Goal: Entertainment & Leisure: Consume media (video, audio)

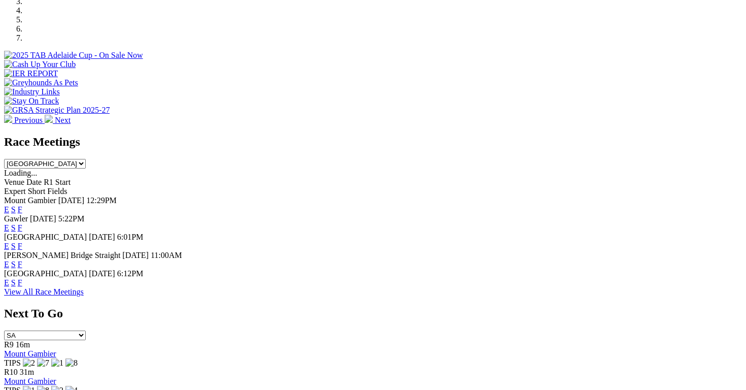
scroll to position [360, 0]
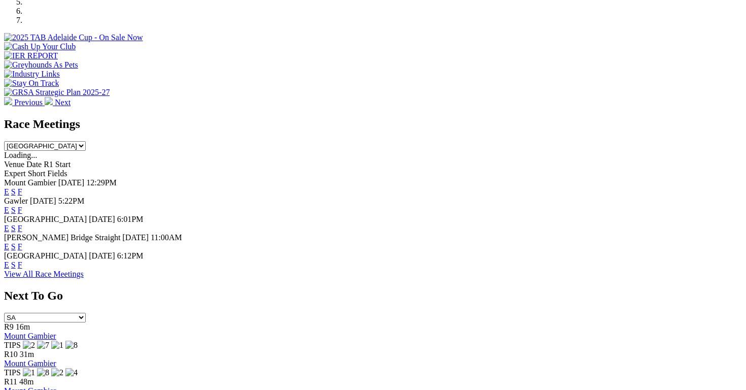
click at [9, 260] on link "E" at bounding box center [6, 264] width 5 height 9
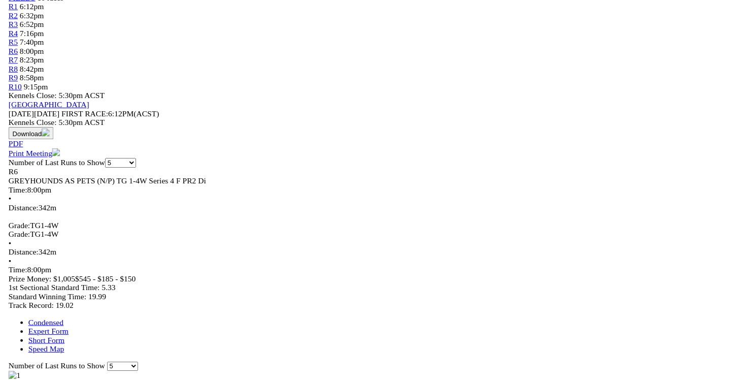
scroll to position [381, 0]
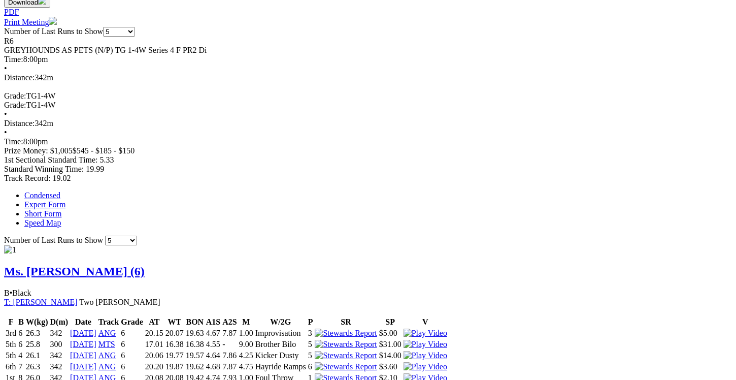
scroll to position [492, 0]
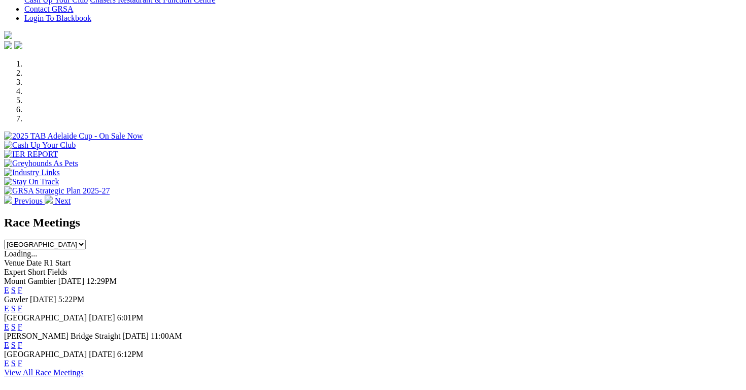
scroll to position [289, 0]
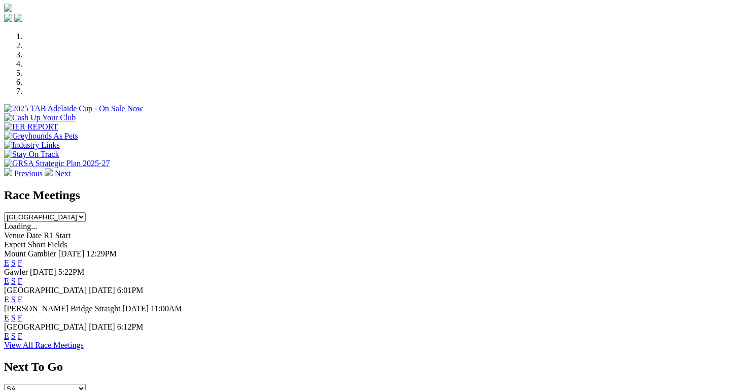
click at [9, 331] on link "E" at bounding box center [6, 335] width 5 height 9
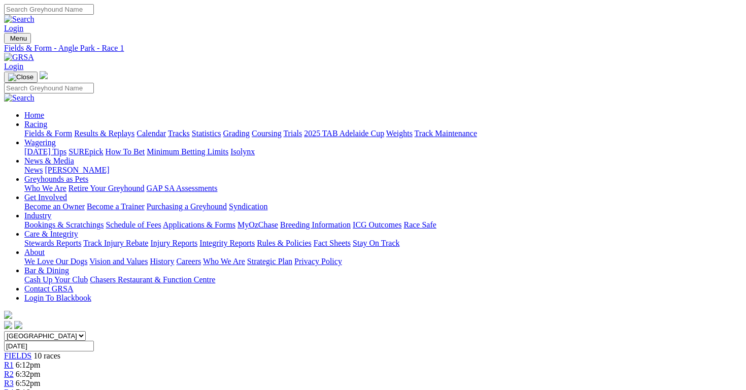
click at [427, 331] on div "South Australia New South Wales Northern Territory Queensland Tasmania Victoria…" at bounding box center [373, 391] width 738 height 121
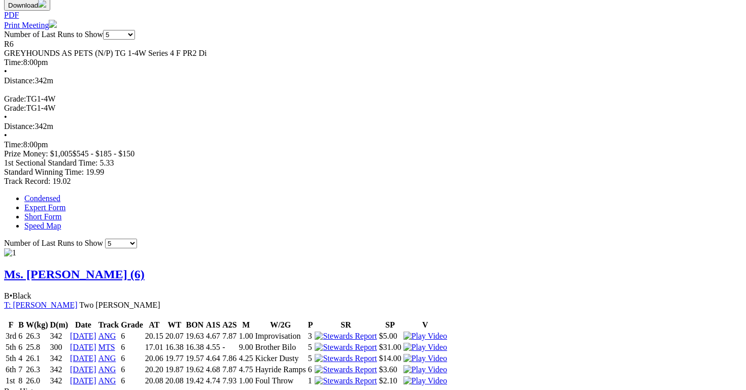
scroll to position [491, 0]
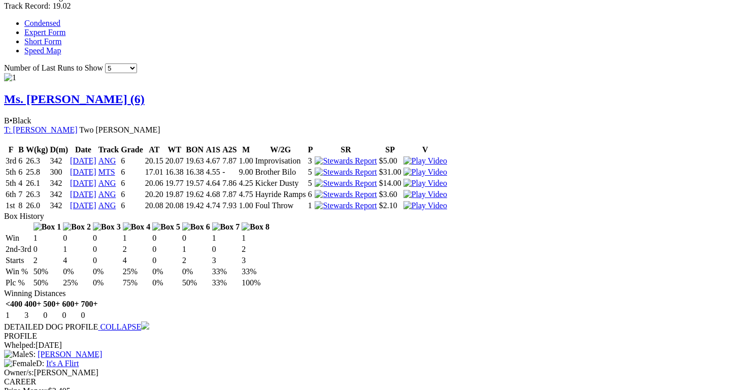
scroll to position [666, 0]
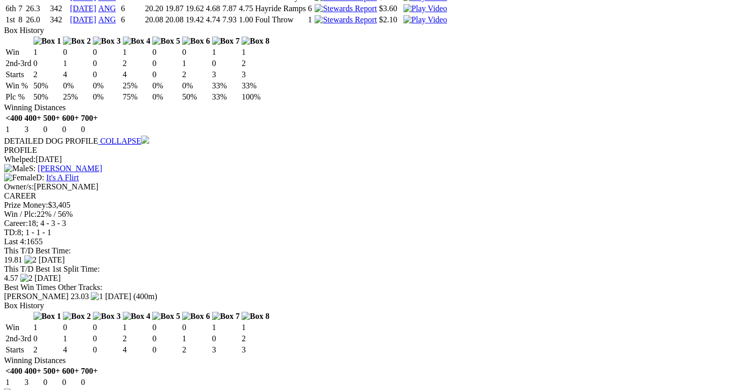
scroll to position [852, 0]
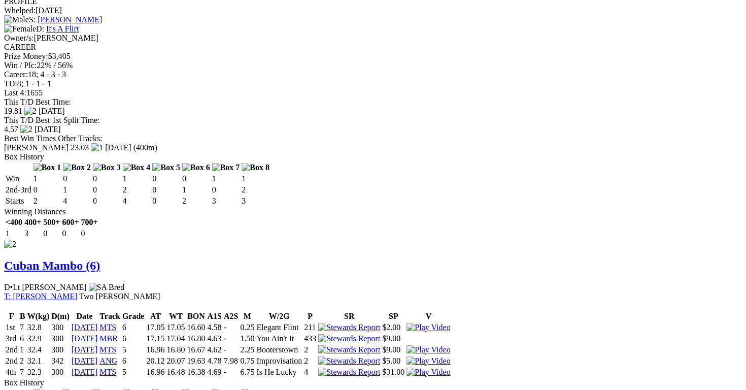
scroll to position [1014, 0]
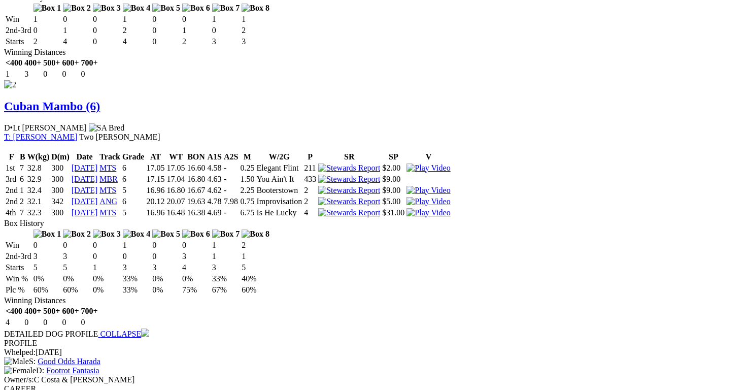
scroll to position [1160, 0]
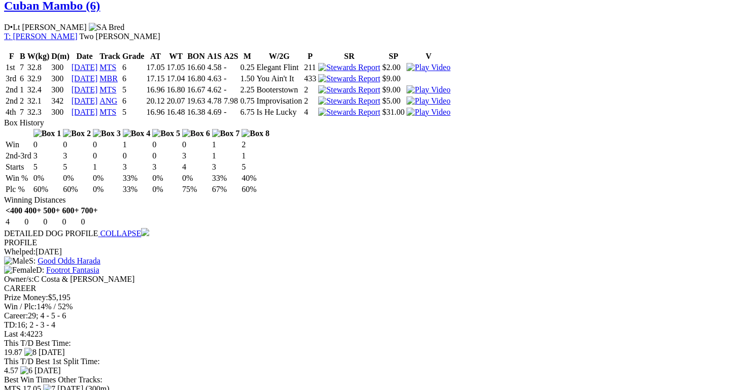
scroll to position [1260, 0]
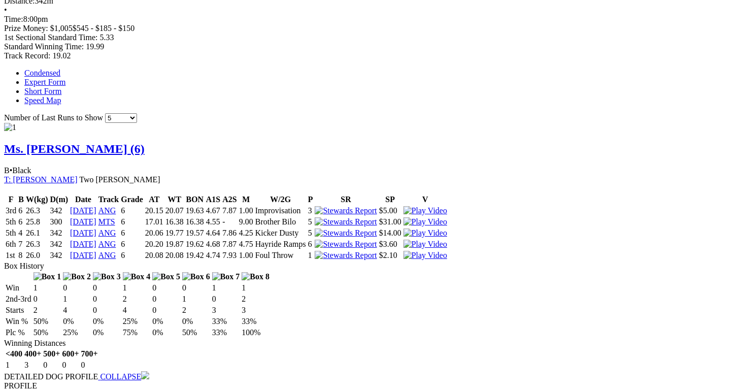
scroll to position [613, 1]
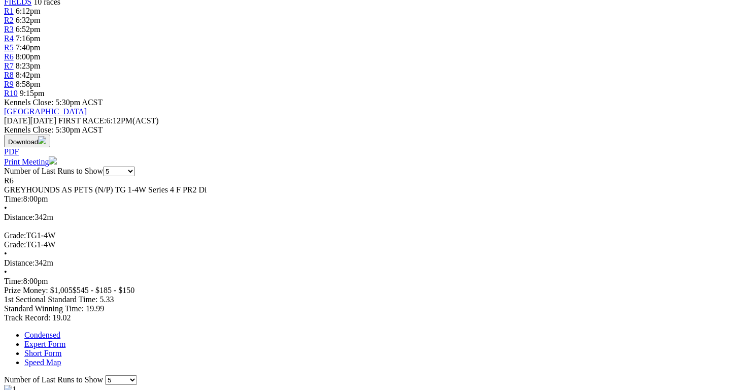
scroll to position [335, 1]
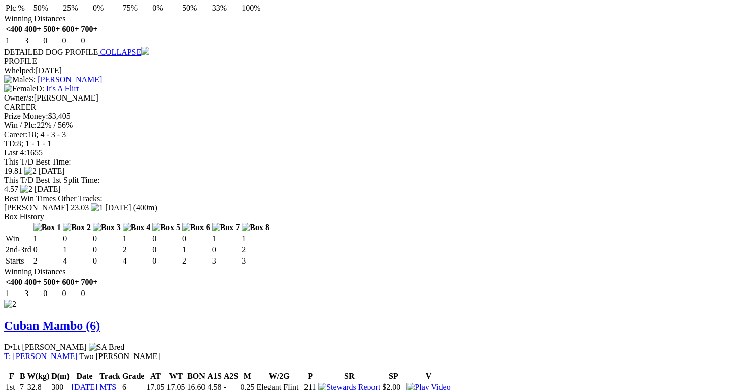
scroll to position [927, 1]
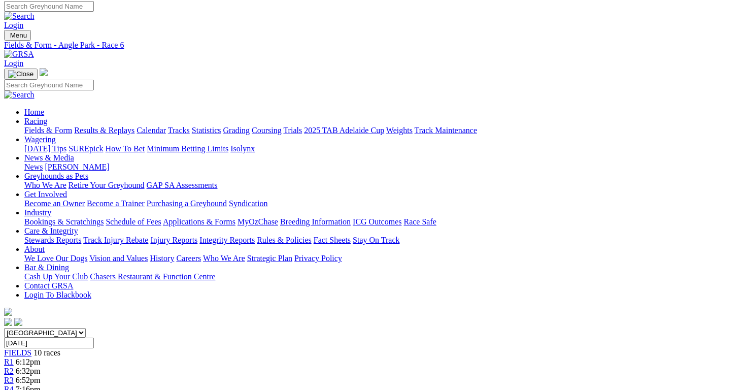
scroll to position [0, 0]
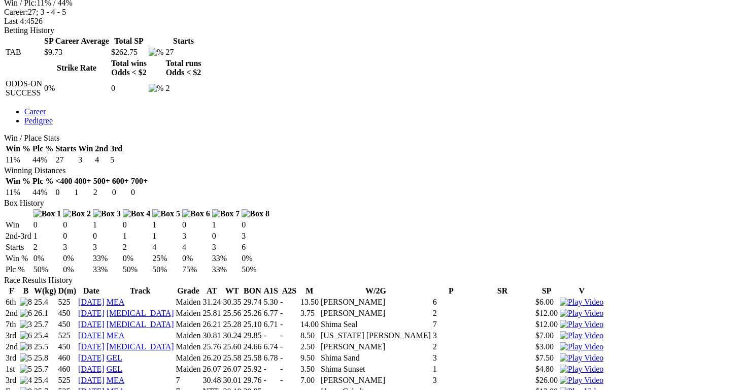
scroll to position [468, 0]
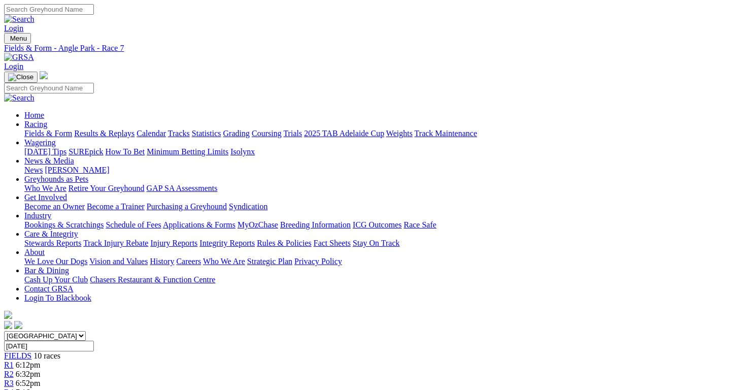
scroll to position [238, 0]
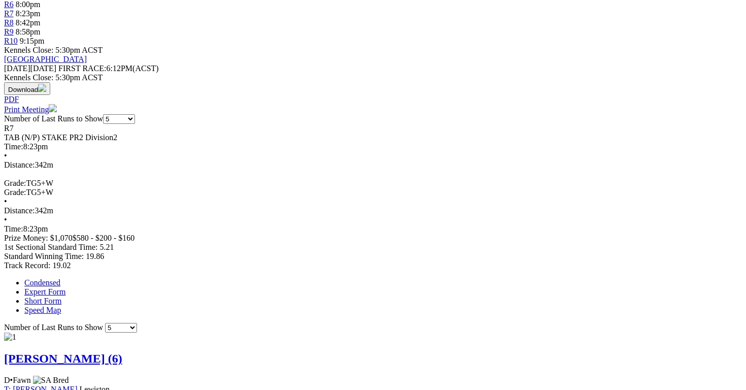
scroll to position [407, 0]
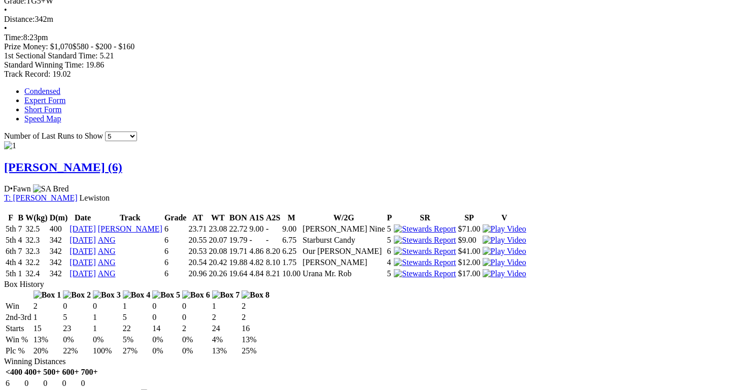
scroll to position [598, 0]
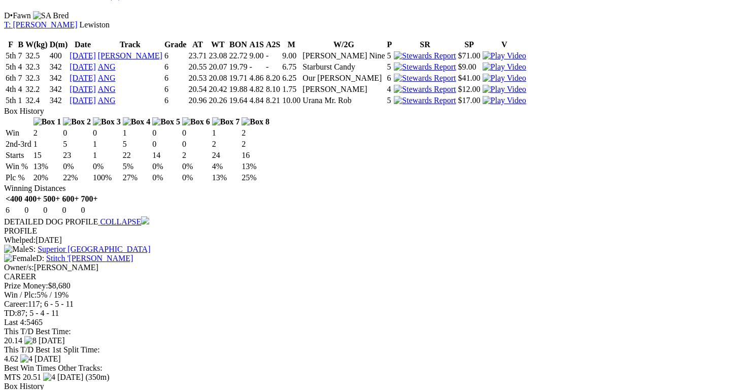
scroll to position [771, 0]
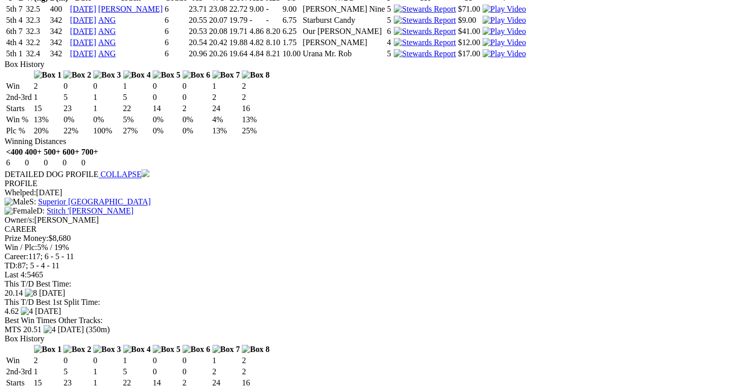
scroll to position [818, 0]
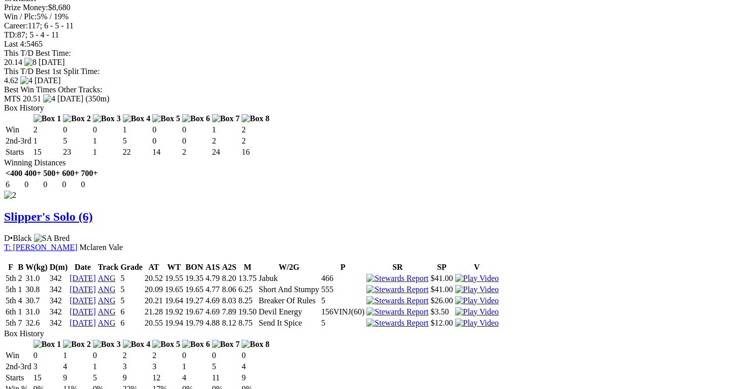
scroll to position [1049, 0]
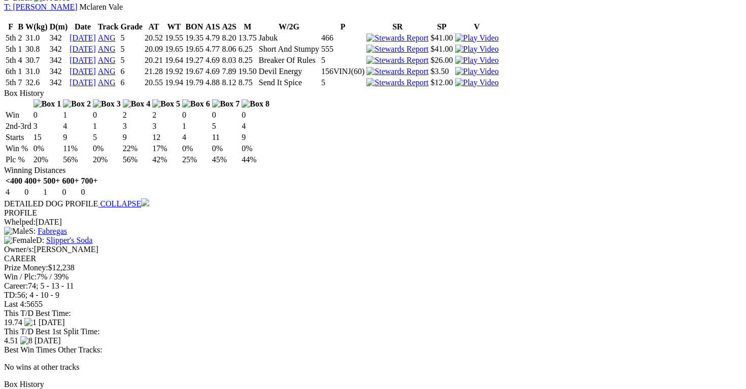
scroll to position [1292, 0]
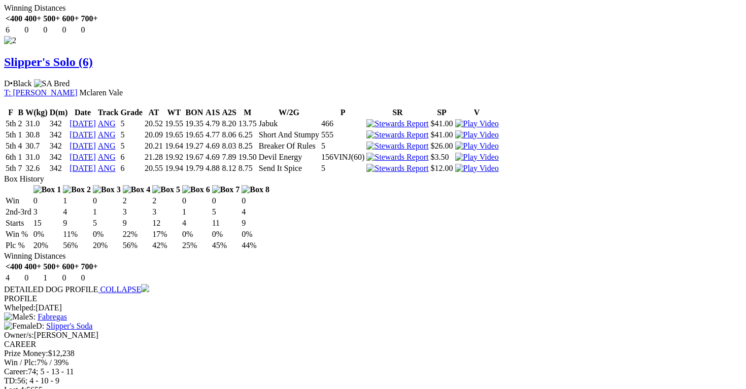
scroll to position [1202, 5]
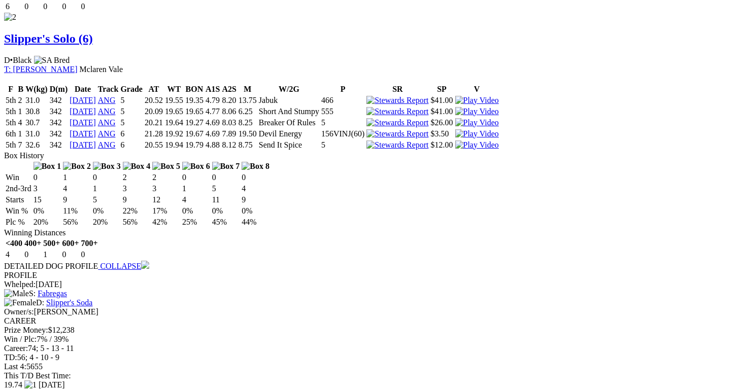
scroll to position [1228, 5]
drag, startPoint x: 408, startPoint y: 62, endPoint x: 397, endPoint y: 237, distance: 175.4
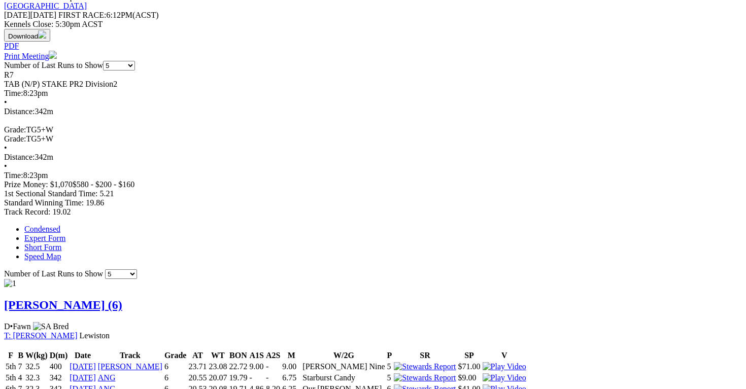
scroll to position [460, 5]
